Goal: Information Seeking & Learning: Learn about a topic

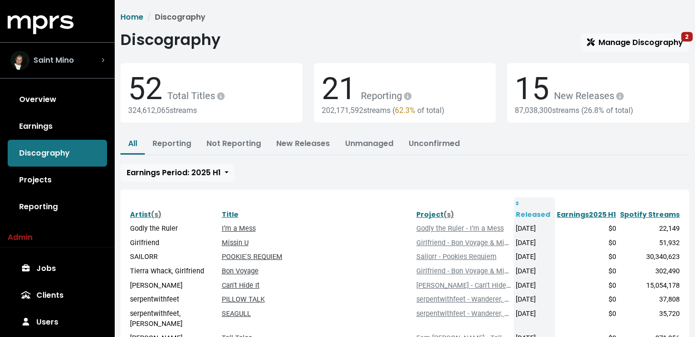
scroll to position [182, 0]
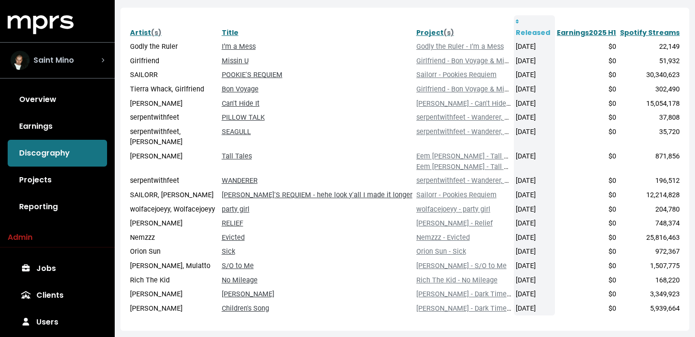
click at [53, 64] on span "Saint Mino" at bounding box center [53, 60] width 41 height 11
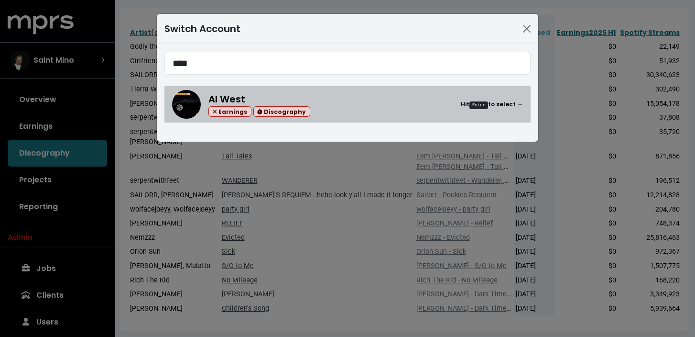
type input "****"
click at [335, 99] on div "Al West Earnings Discography Hit Enter to select →" at bounding box center [365, 104] width 315 height 25
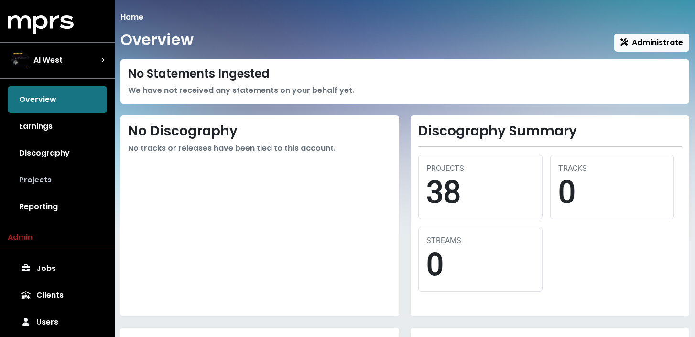
click at [51, 175] on link "Projects" at bounding box center [57, 179] width 99 height 27
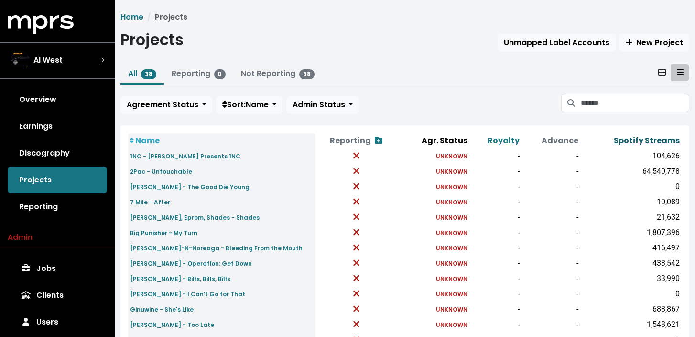
click at [639, 139] on link "Spotify Streams" at bounding box center [647, 140] width 66 height 11
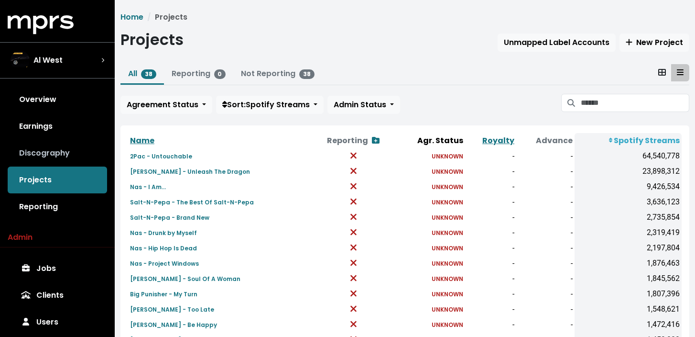
click at [75, 150] on link "Discography" at bounding box center [57, 153] width 99 height 27
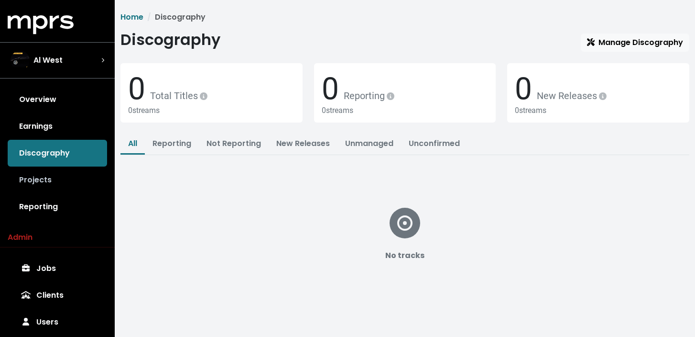
click at [84, 178] on link "Projects" at bounding box center [57, 179] width 99 height 27
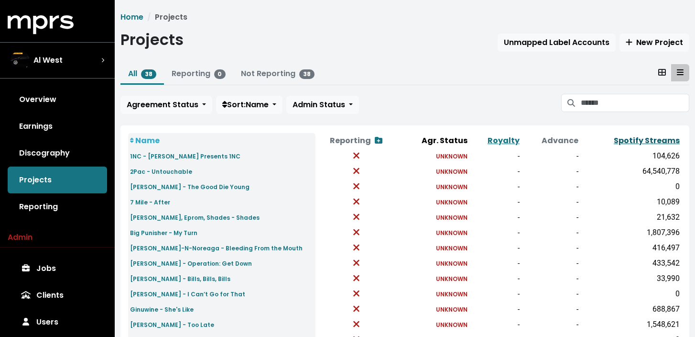
click at [642, 141] on link "Spotify Streams" at bounding box center [647, 140] width 66 height 11
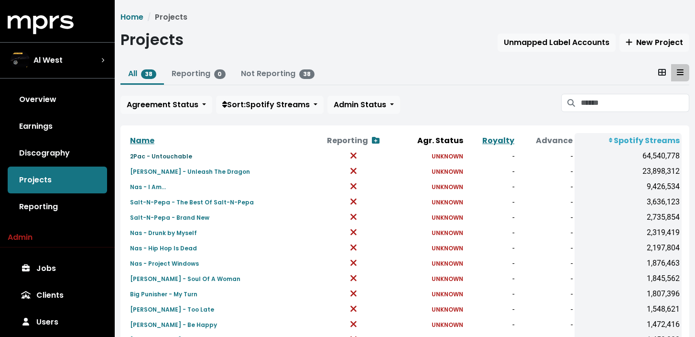
click at [177, 157] on small "2Pac - Untouchable" at bounding box center [161, 156] width 62 height 8
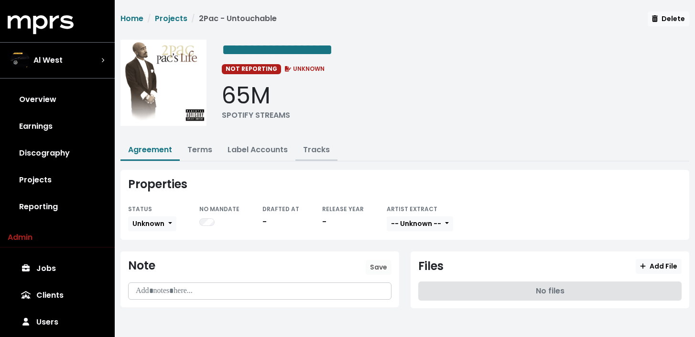
click at [326, 150] on link "Tracks" at bounding box center [316, 149] width 27 height 11
